Goal: Information Seeking & Learning: Learn about a topic

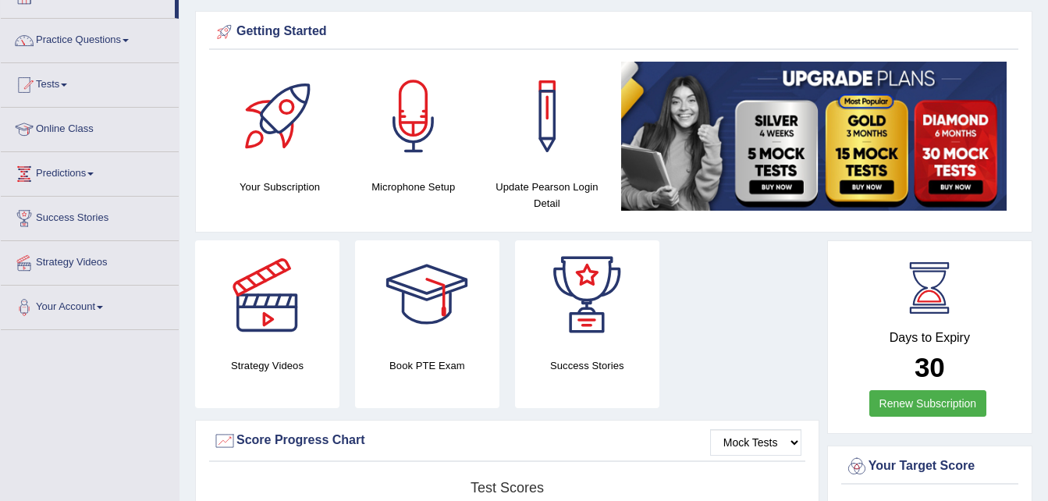
scroll to position [102, 0]
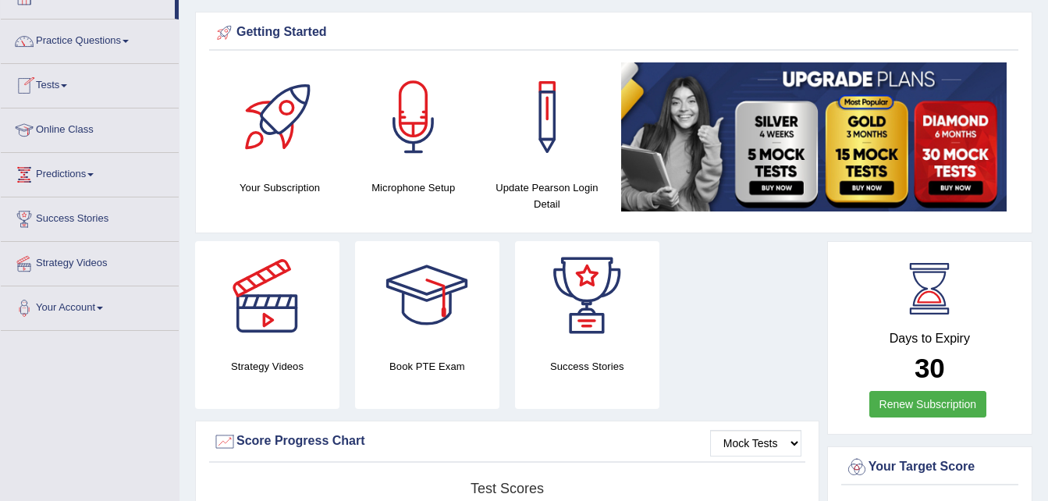
click at [84, 135] on link "Online Class" at bounding box center [90, 127] width 178 height 39
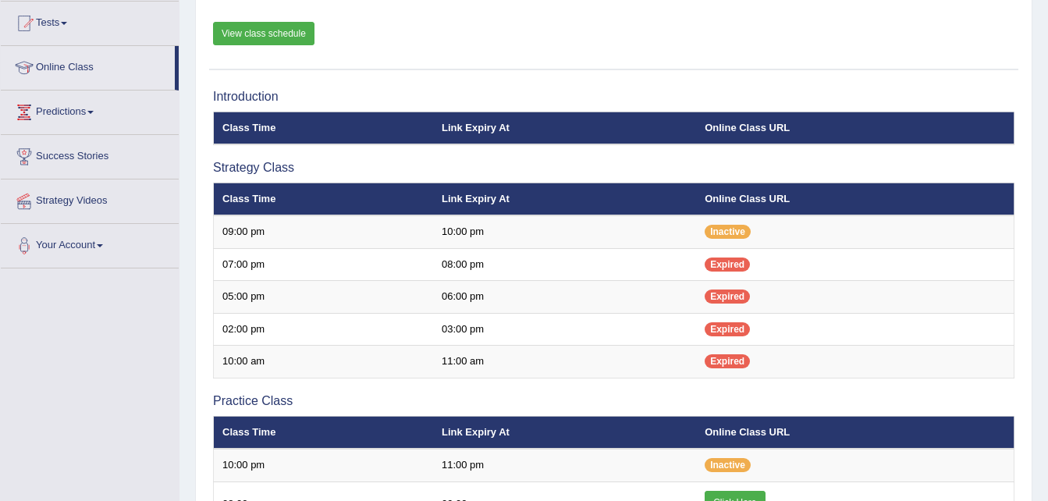
scroll to position [165, 0]
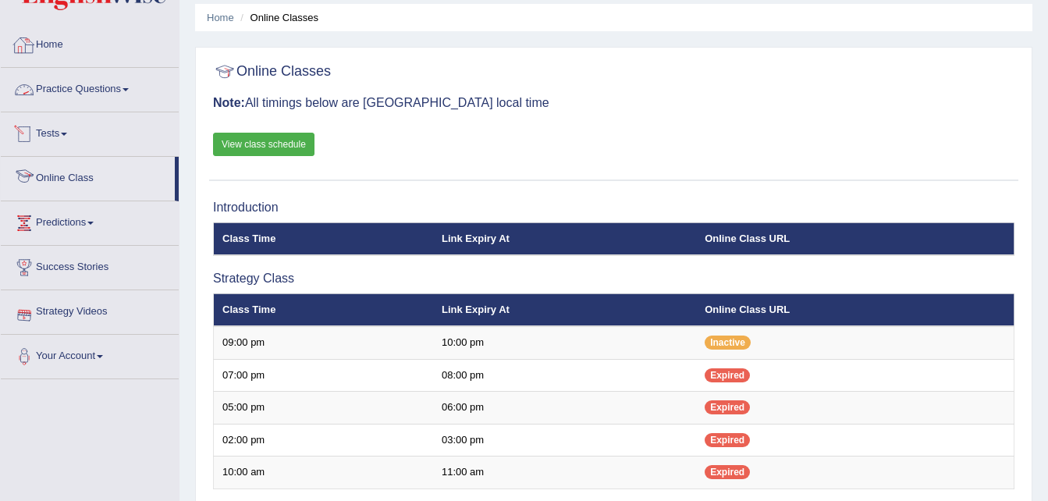
scroll to position [53, 0]
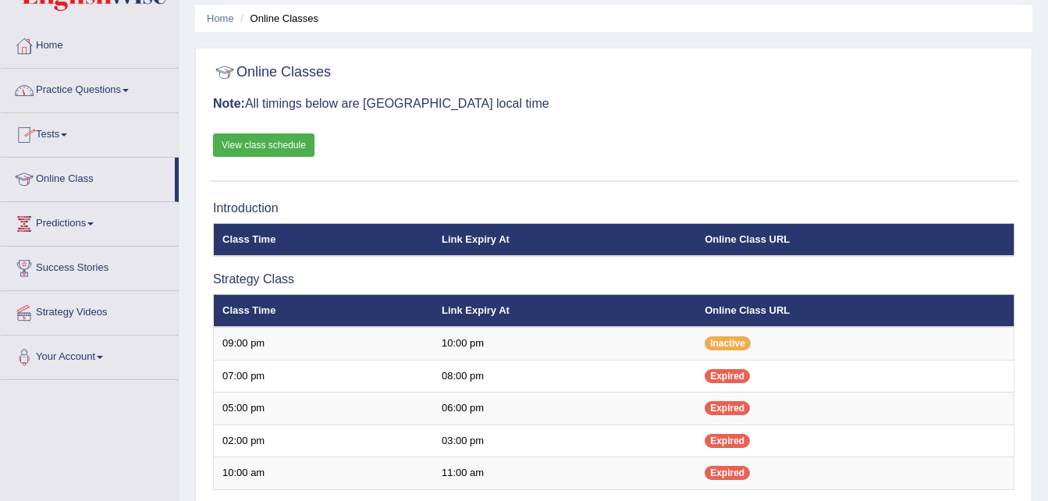
click at [98, 84] on link "Practice Questions" at bounding box center [90, 88] width 178 height 39
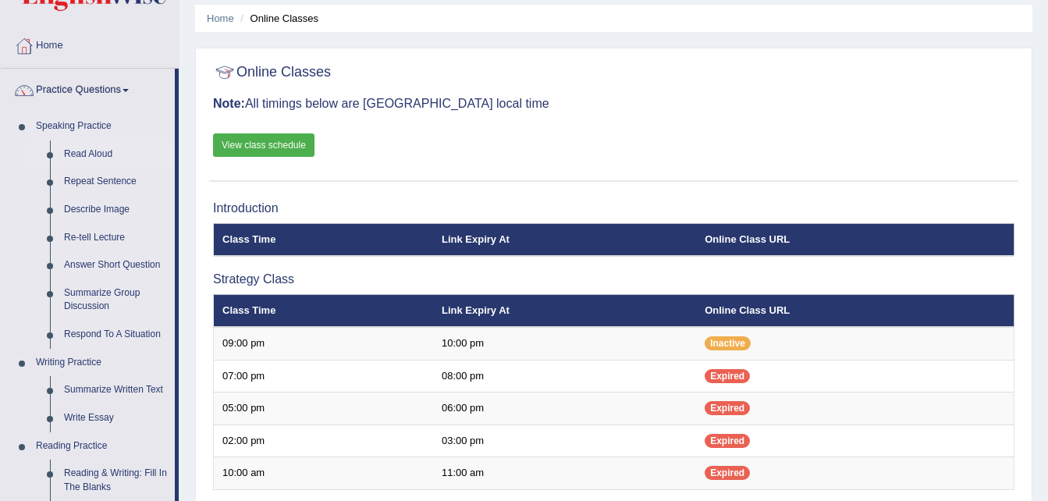
click at [90, 158] on link "Read Aloud" at bounding box center [116, 154] width 118 height 28
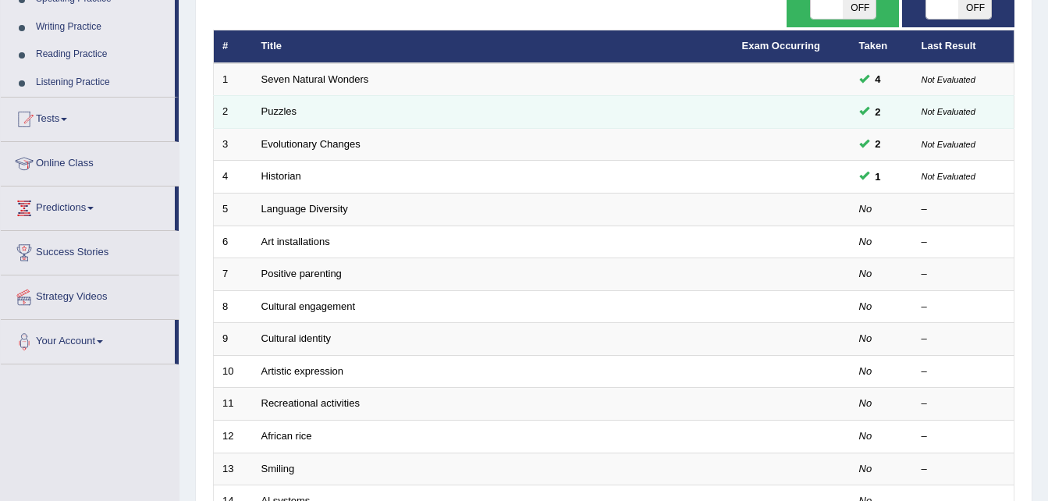
scroll to position [181, 0]
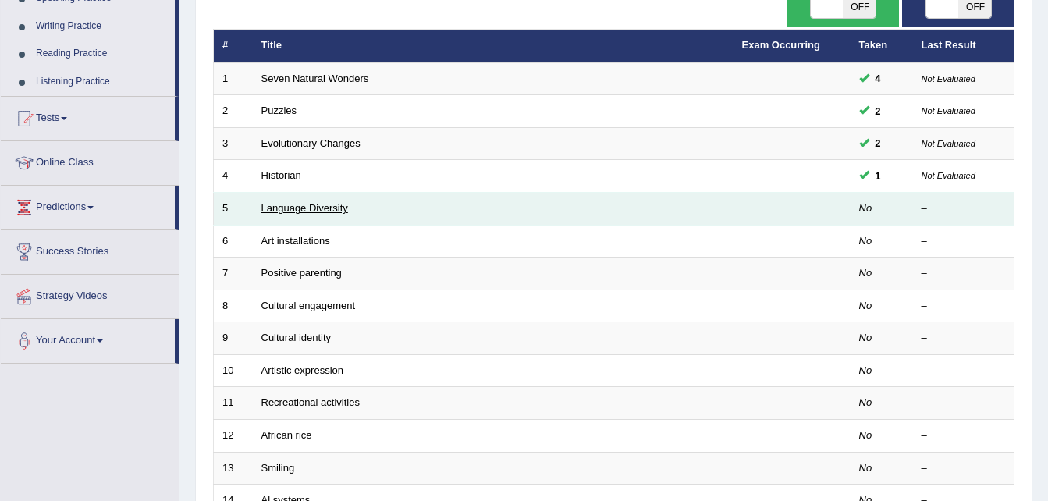
click at [311, 210] on link "Language Diversity" at bounding box center [304, 208] width 87 height 12
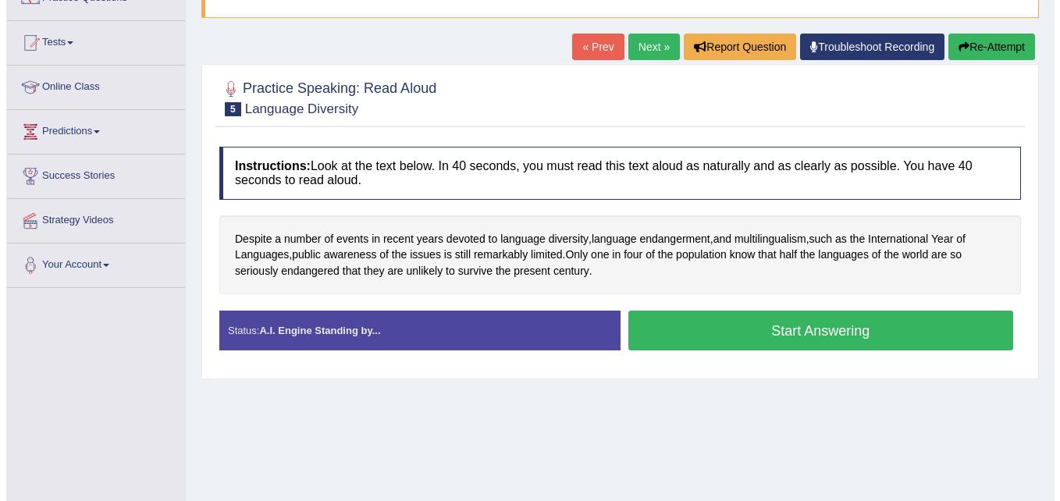
scroll to position [147, 0]
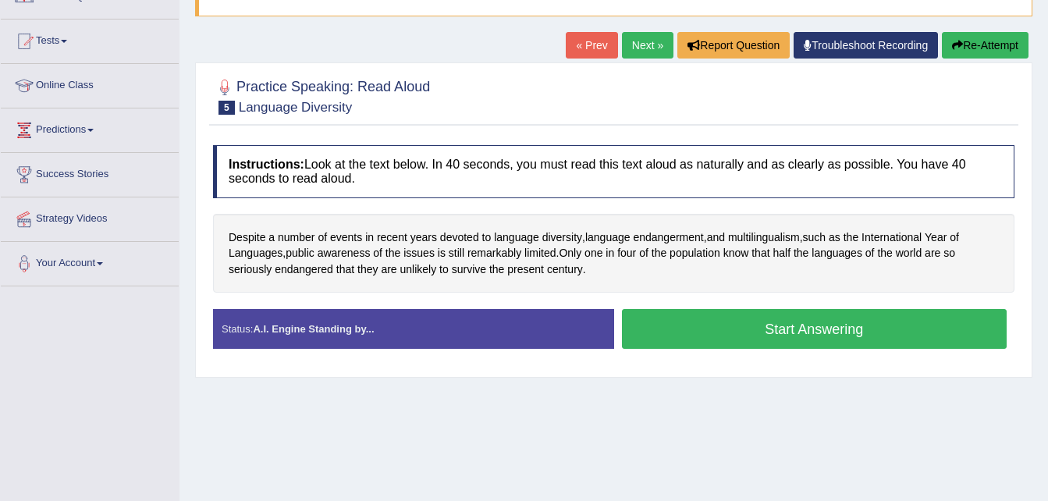
click at [717, 340] on button "Start Answering" at bounding box center [815, 329] width 386 height 40
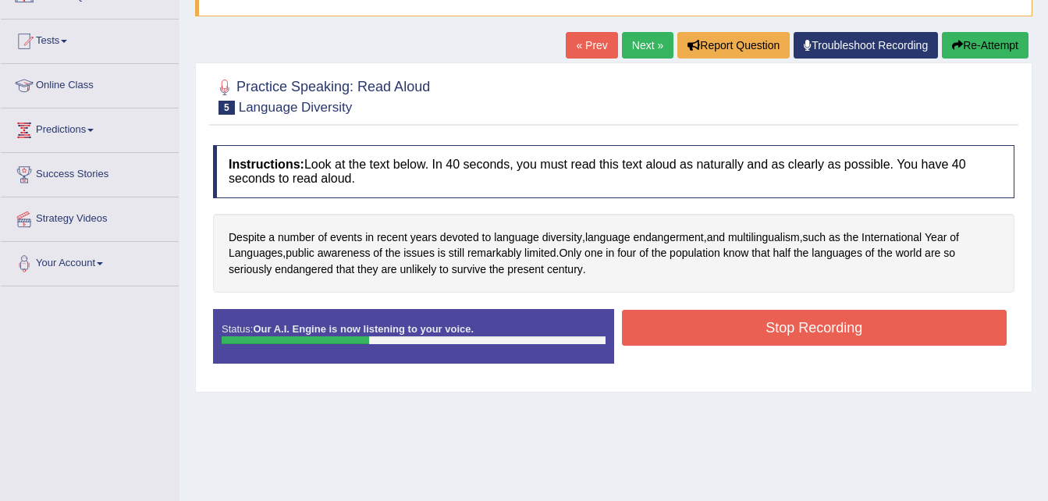
click at [717, 340] on button "Stop Recording" at bounding box center [815, 328] width 386 height 36
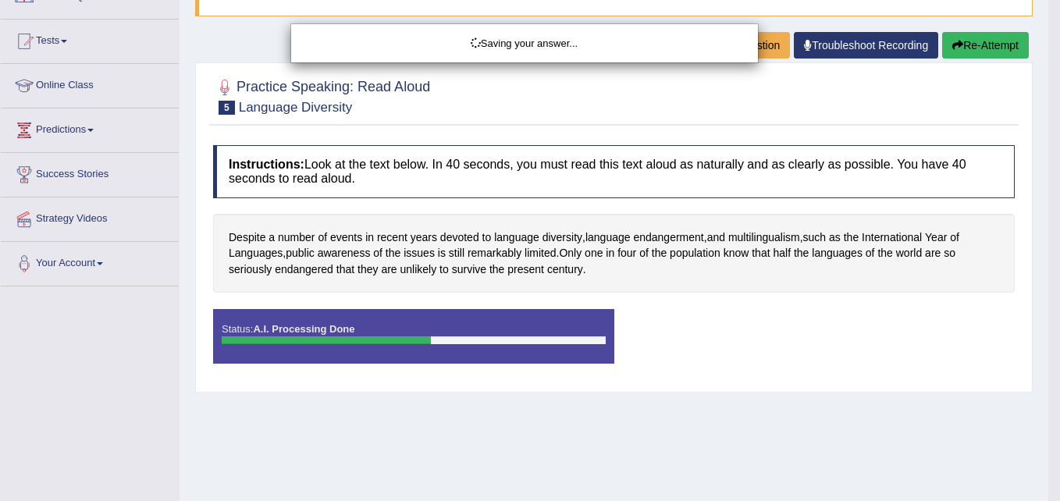
click at [1005, 41] on div "Saving your answer..." at bounding box center [530, 250] width 1060 height 501
click at [603, 368] on div "Saving your answer..." at bounding box center [530, 250] width 1060 height 501
click at [707, 48] on div "Saving your answer..." at bounding box center [524, 43] width 443 height 15
click at [709, 388] on div "Saving your answer..." at bounding box center [530, 250] width 1060 height 501
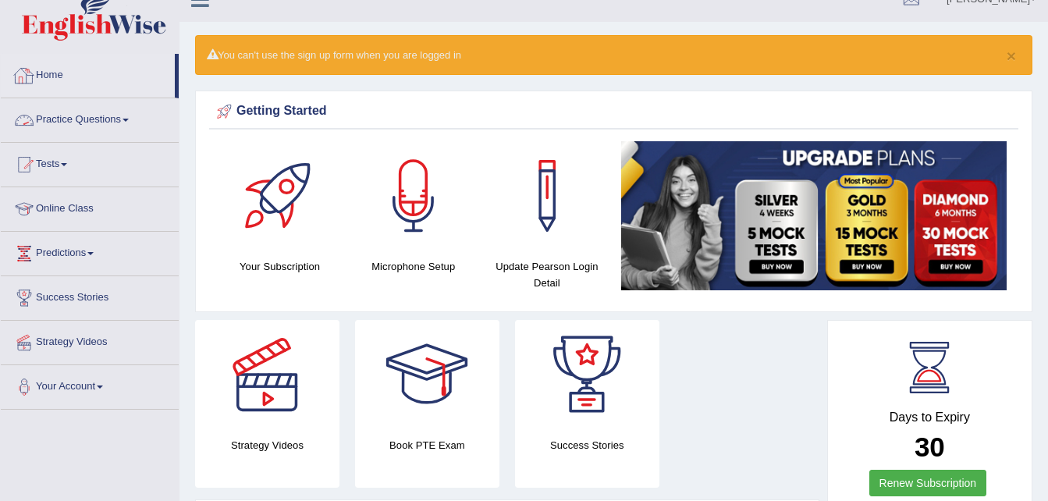
click at [71, 116] on link "Practice Questions" at bounding box center [90, 117] width 178 height 39
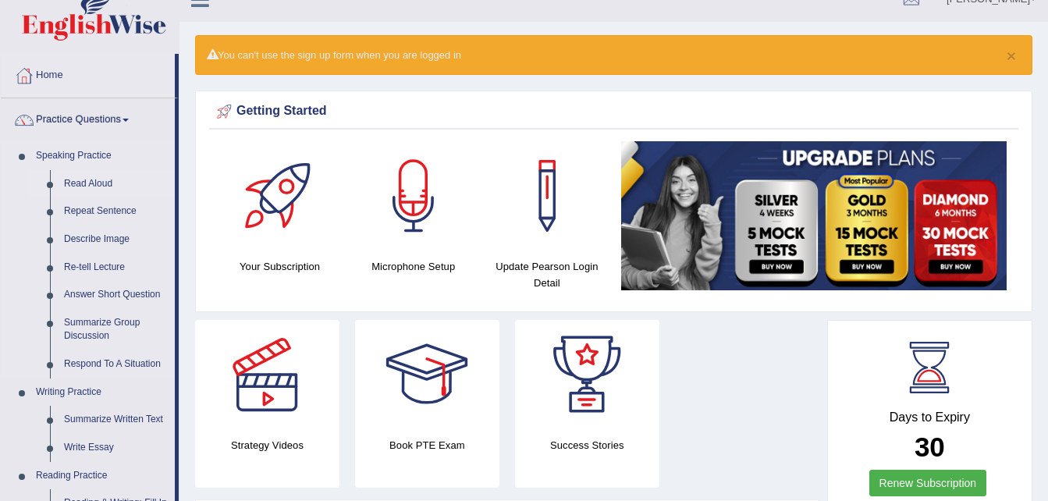
click at [69, 184] on link "Read Aloud" at bounding box center [116, 184] width 118 height 28
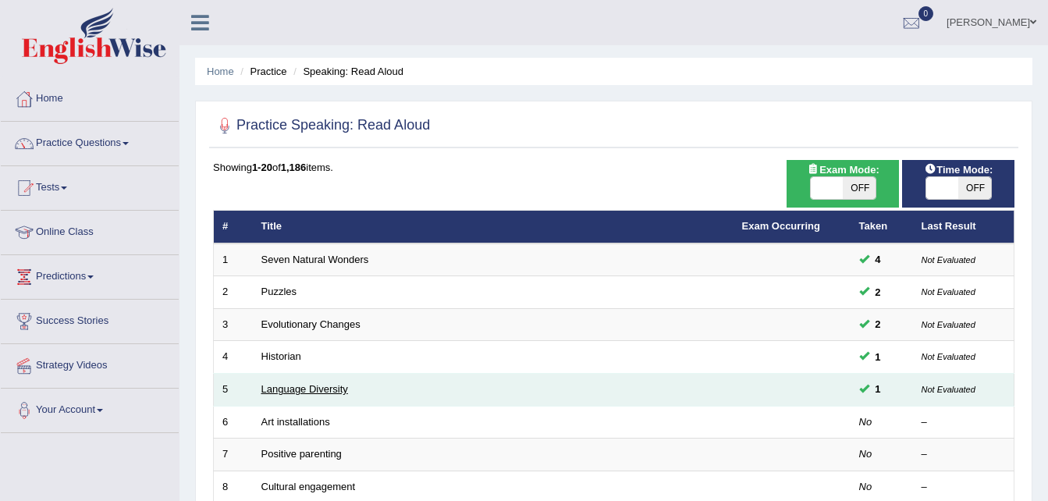
click at [333, 383] on link "Language Diversity" at bounding box center [304, 389] width 87 height 12
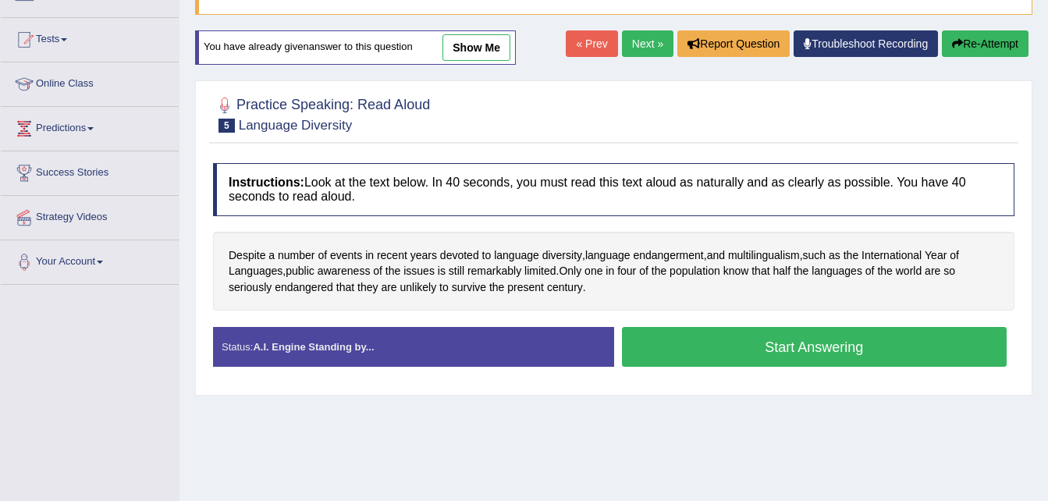
scroll to position [149, 0]
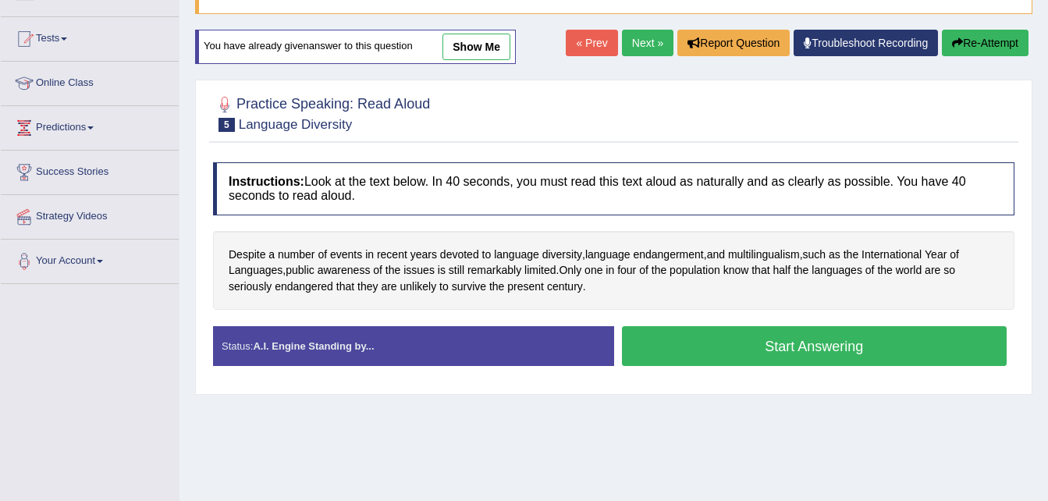
click at [460, 49] on link "show me" at bounding box center [477, 47] width 68 height 27
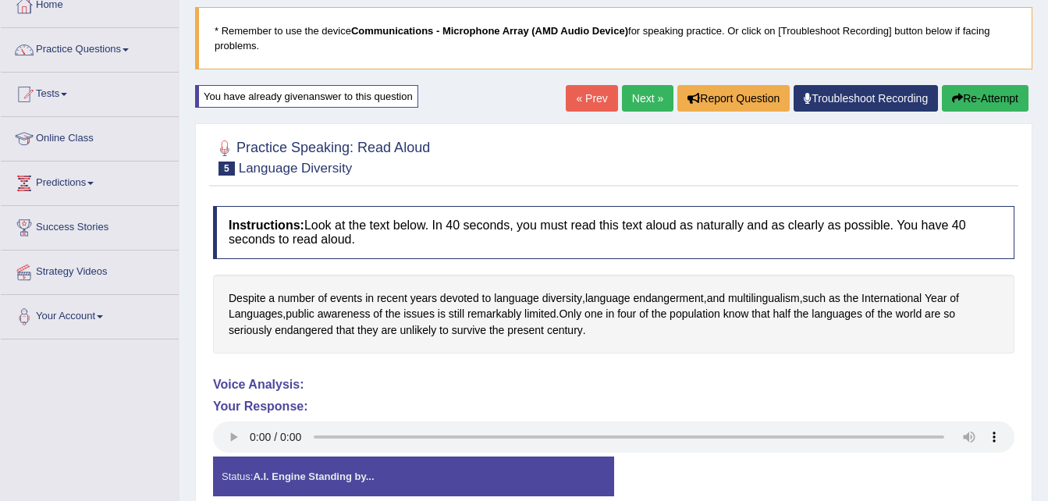
scroll to position [93, 0]
click at [975, 103] on button "Re-Attempt" at bounding box center [985, 99] width 87 height 27
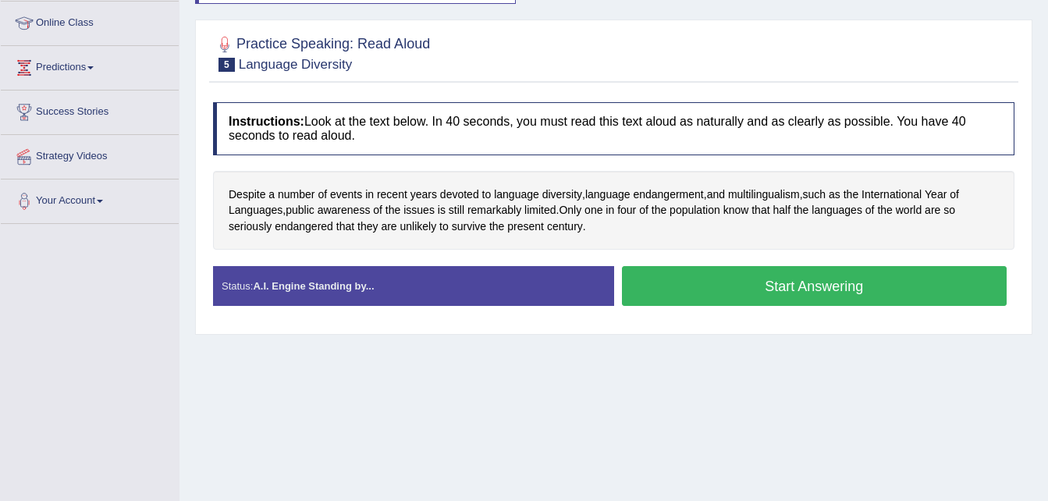
scroll to position [212, 0]
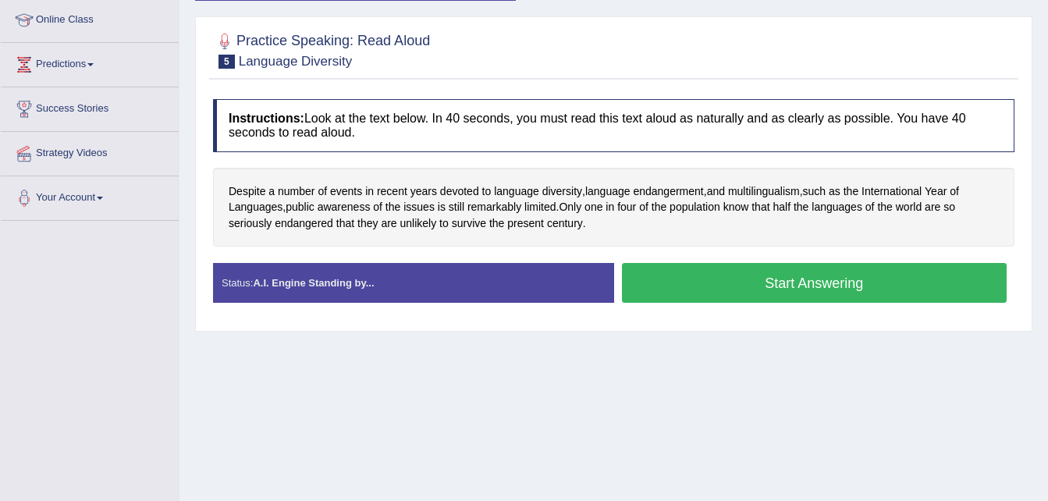
click at [770, 276] on button "Start Answering" at bounding box center [815, 283] width 386 height 40
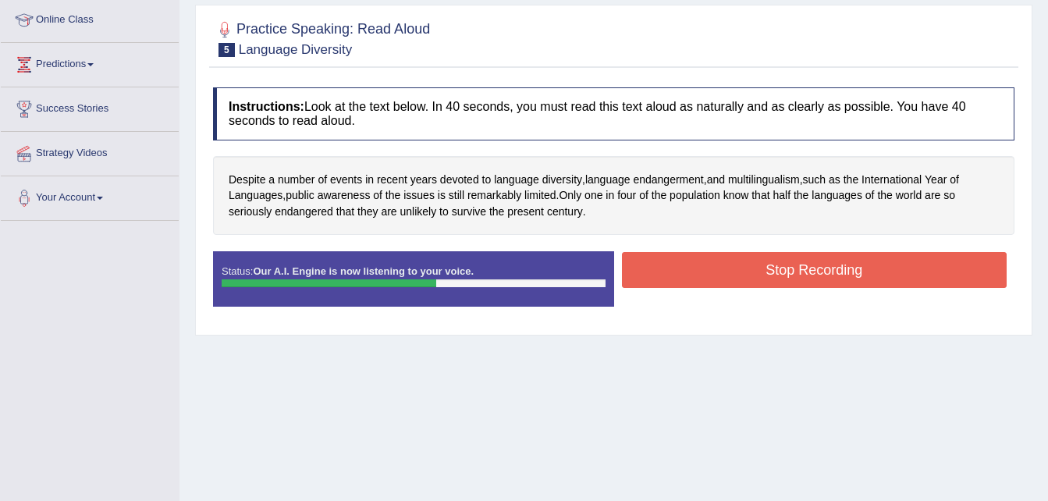
click at [770, 276] on button "Stop Recording" at bounding box center [815, 270] width 386 height 36
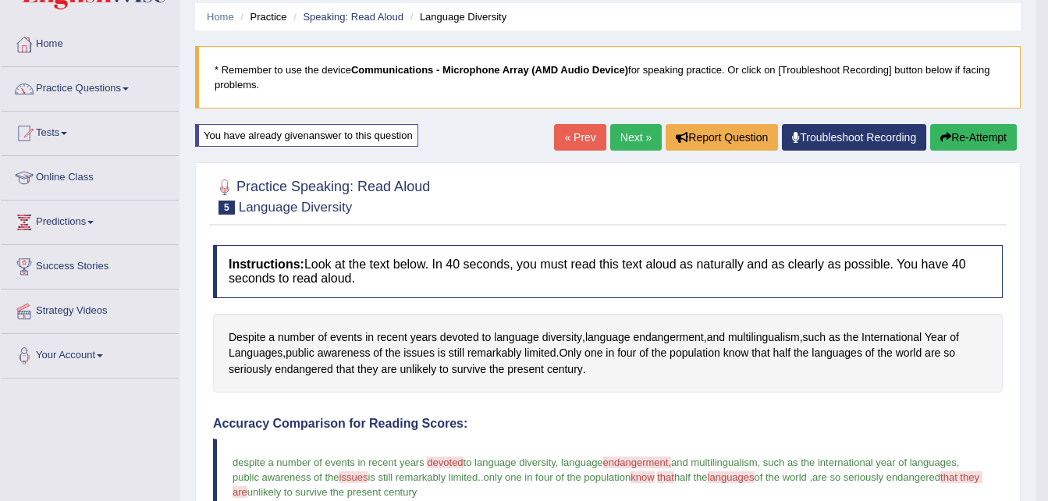
scroll to position [0, 0]
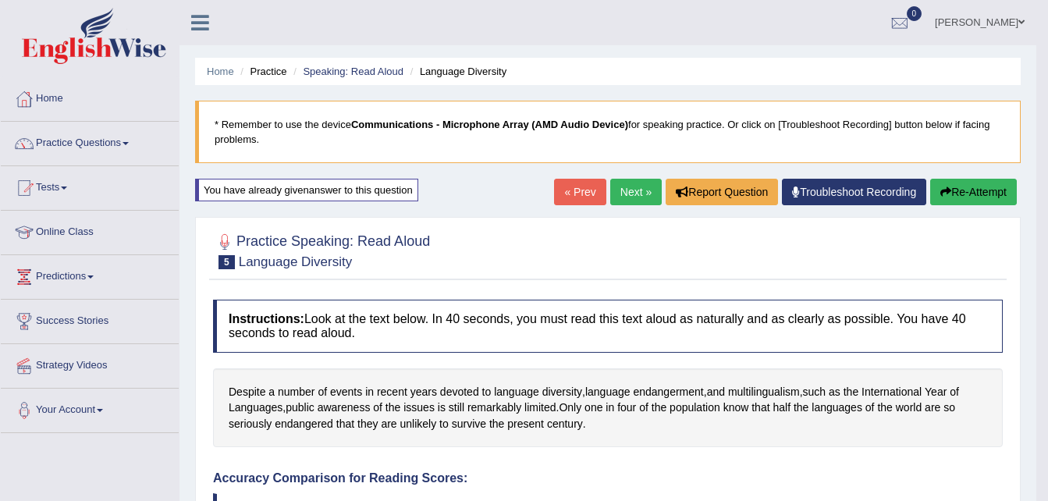
click at [93, 143] on link "Practice Questions" at bounding box center [90, 141] width 178 height 39
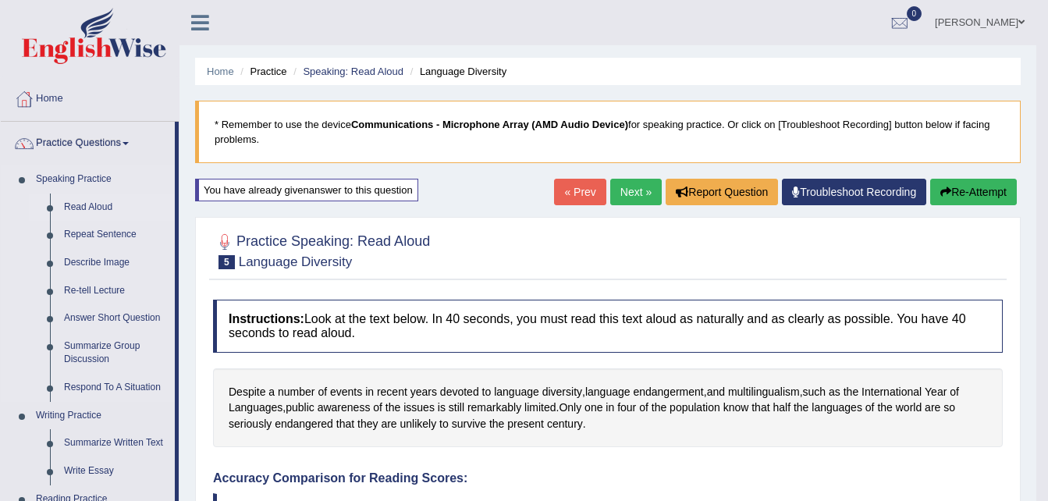
click at [85, 208] on link "Read Aloud" at bounding box center [116, 208] width 118 height 28
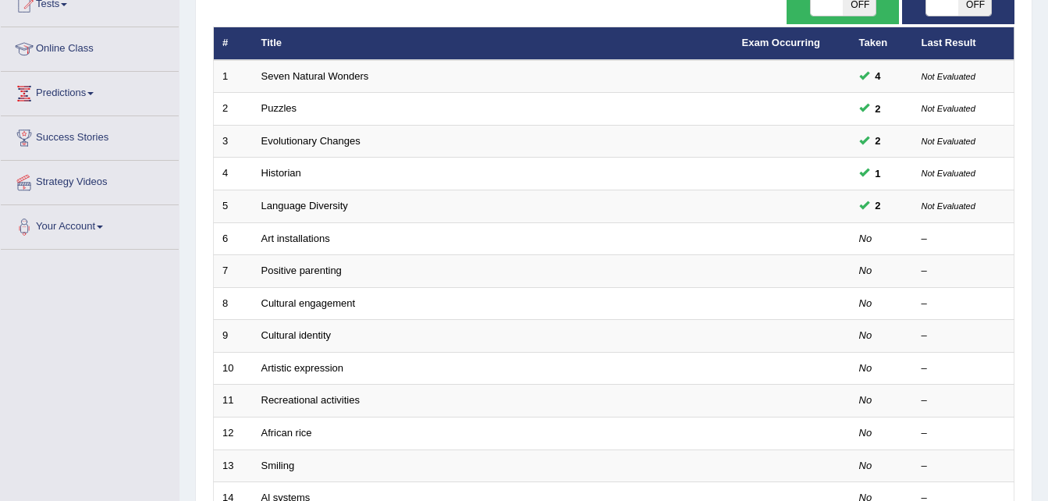
scroll to position [196, 0]
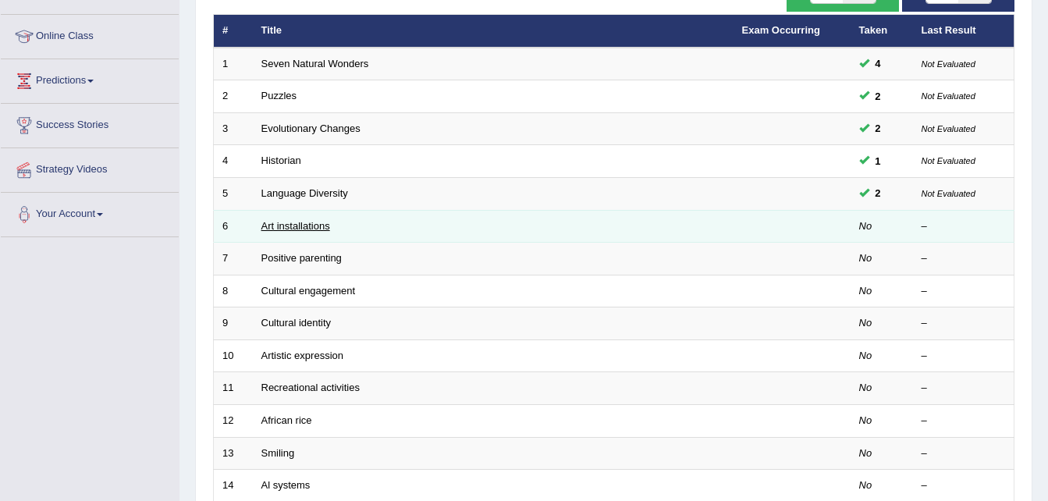
click at [321, 225] on link "Art installations" at bounding box center [295, 226] width 69 height 12
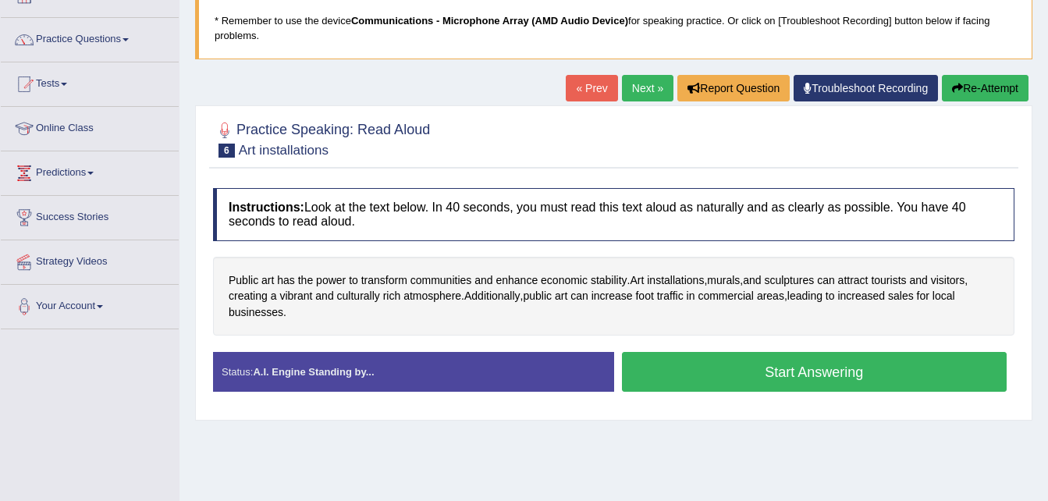
scroll to position [173, 0]
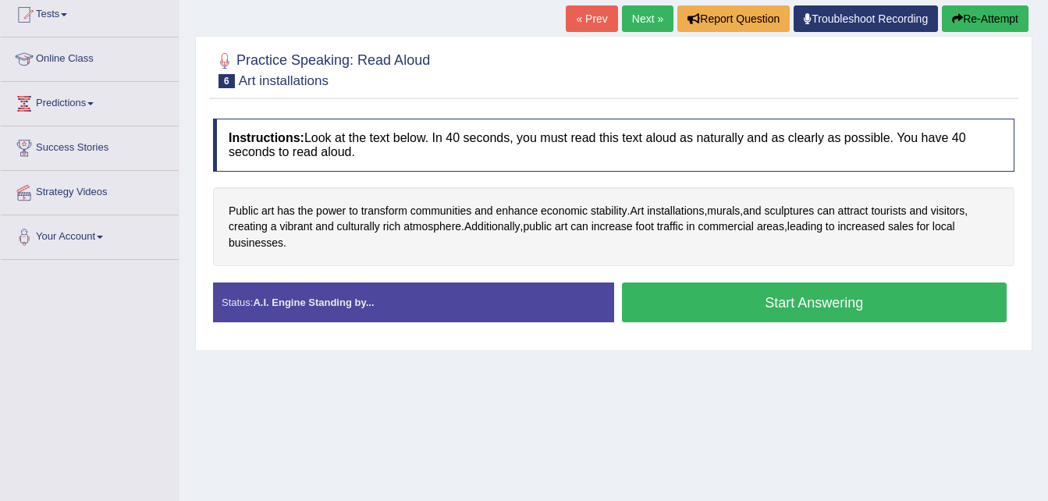
click at [670, 306] on button "Start Answering" at bounding box center [815, 303] width 386 height 40
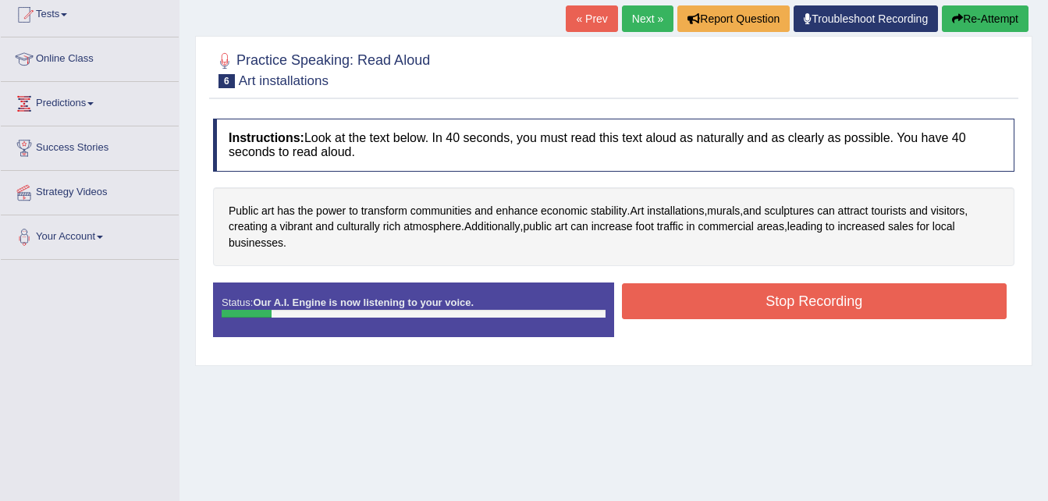
click at [958, 18] on icon "button" at bounding box center [957, 18] width 11 height 11
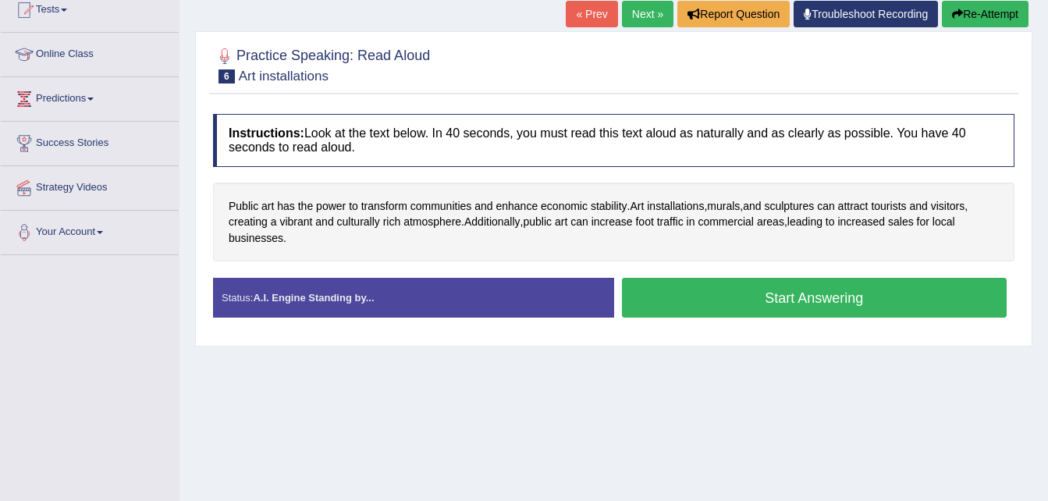
click at [783, 301] on button "Start Answering" at bounding box center [815, 298] width 386 height 40
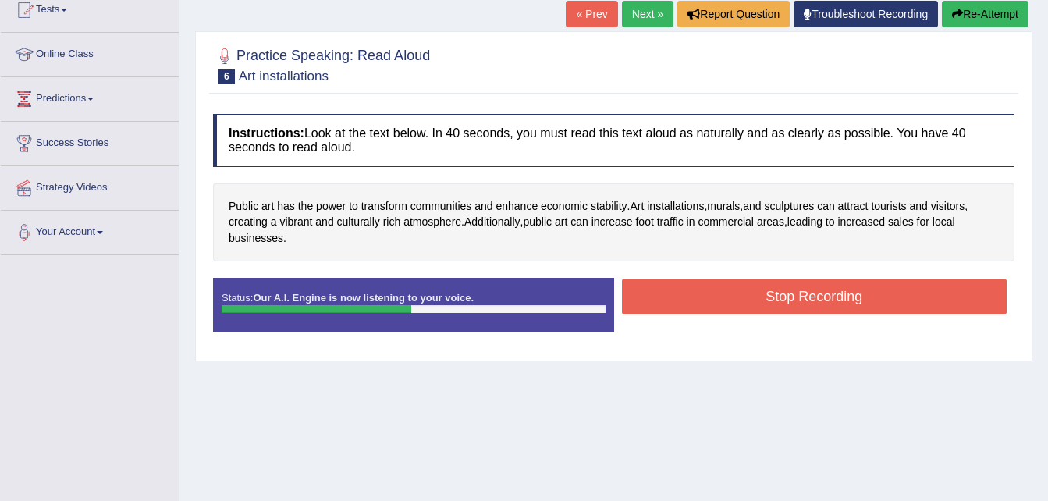
click at [783, 301] on button "Stop Recording" at bounding box center [815, 297] width 386 height 36
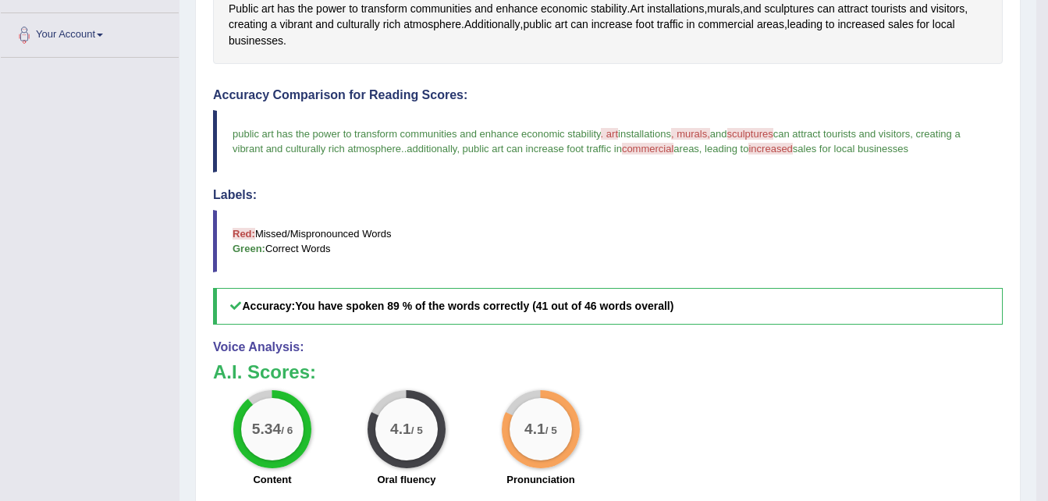
scroll to position [376, 0]
